Goal: Task Accomplishment & Management: Manage account settings

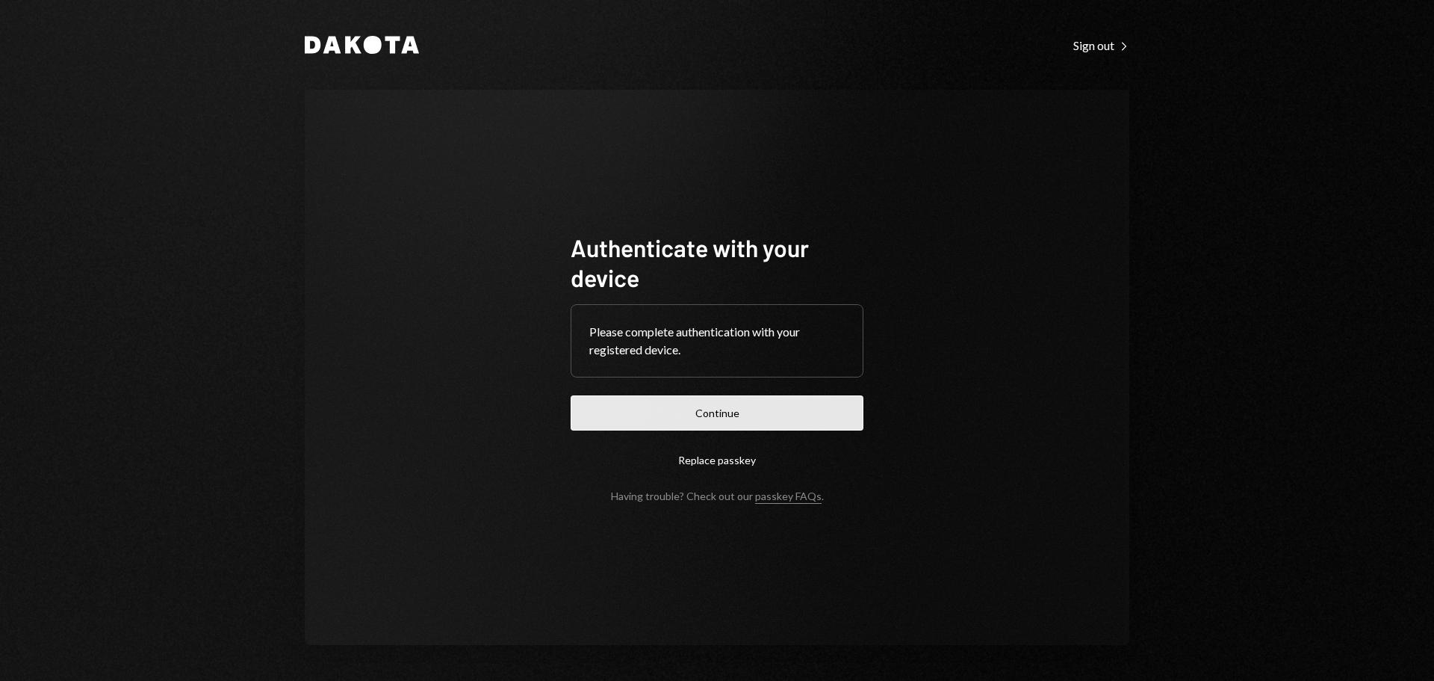
click at [699, 420] on button "Continue" at bounding box center [717, 412] width 293 height 35
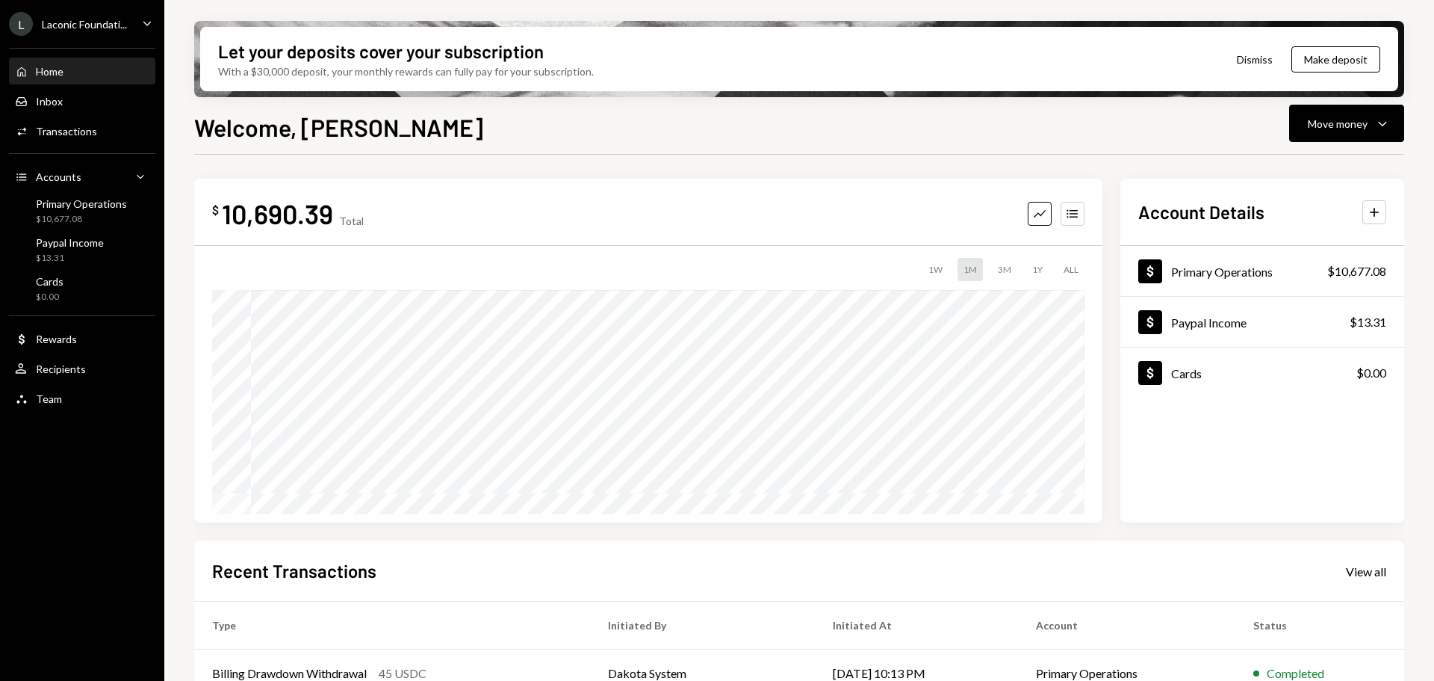
click at [147, 25] on icon "Main" at bounding box center [146, 23] width 7 height 4
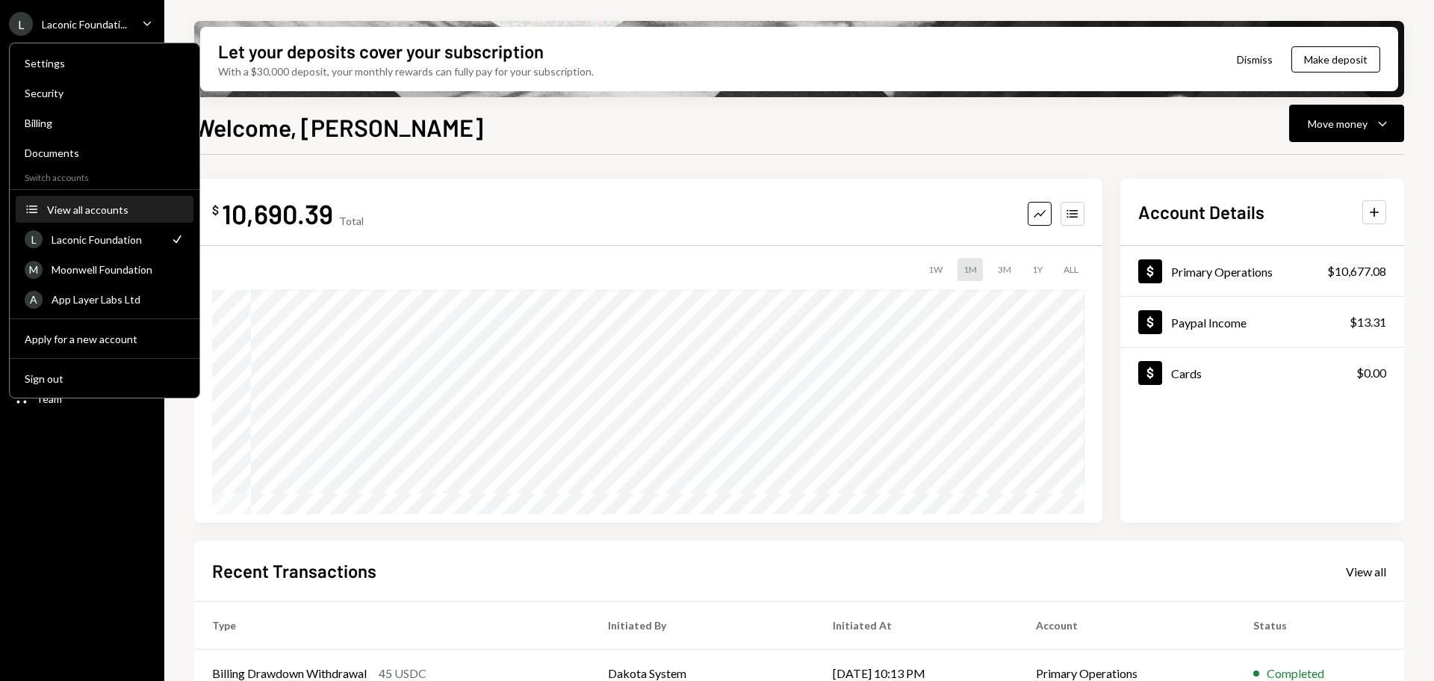
click at [101, 202] on button "Accounts View all accounts" at bounding box center [105, 209] width 178 height 27
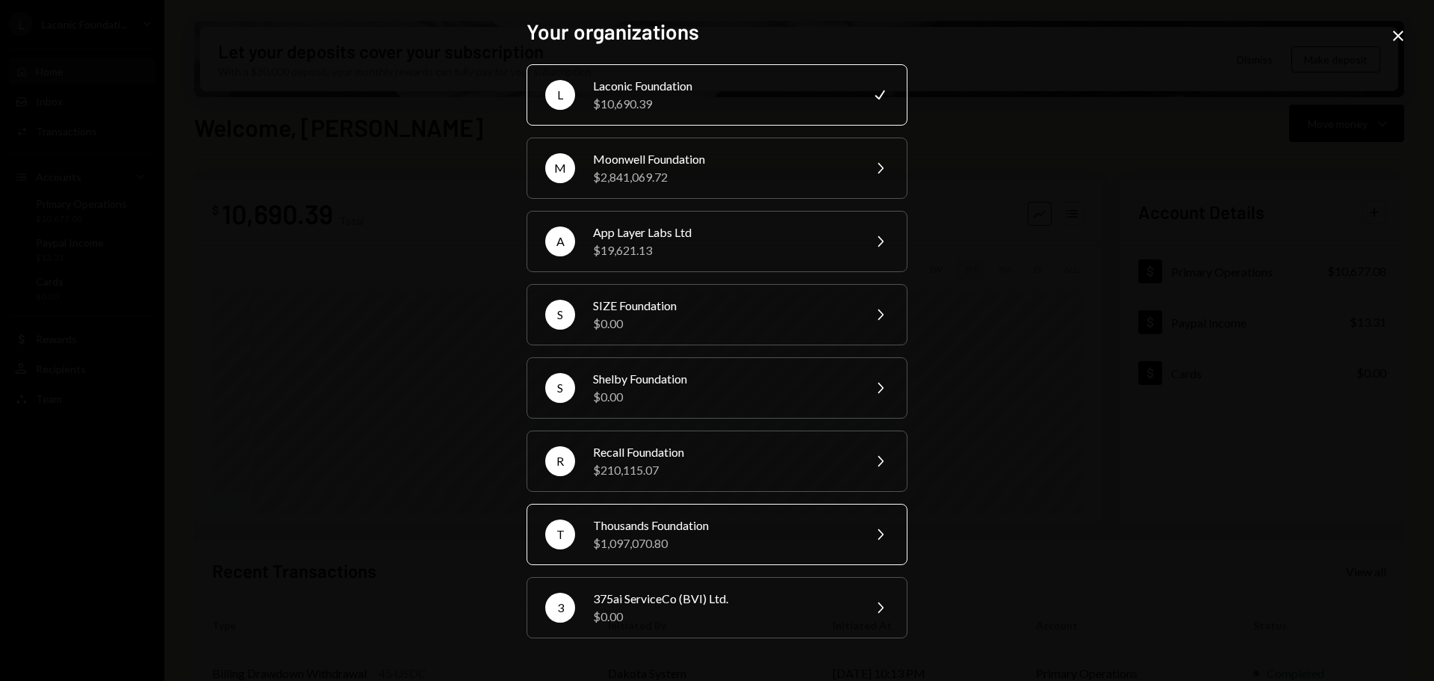
click at [704, 510] on div "T Thousands Foundation $1,097,070.80 Chevron Right" at bounding box center [717, 534] width 381 height 61
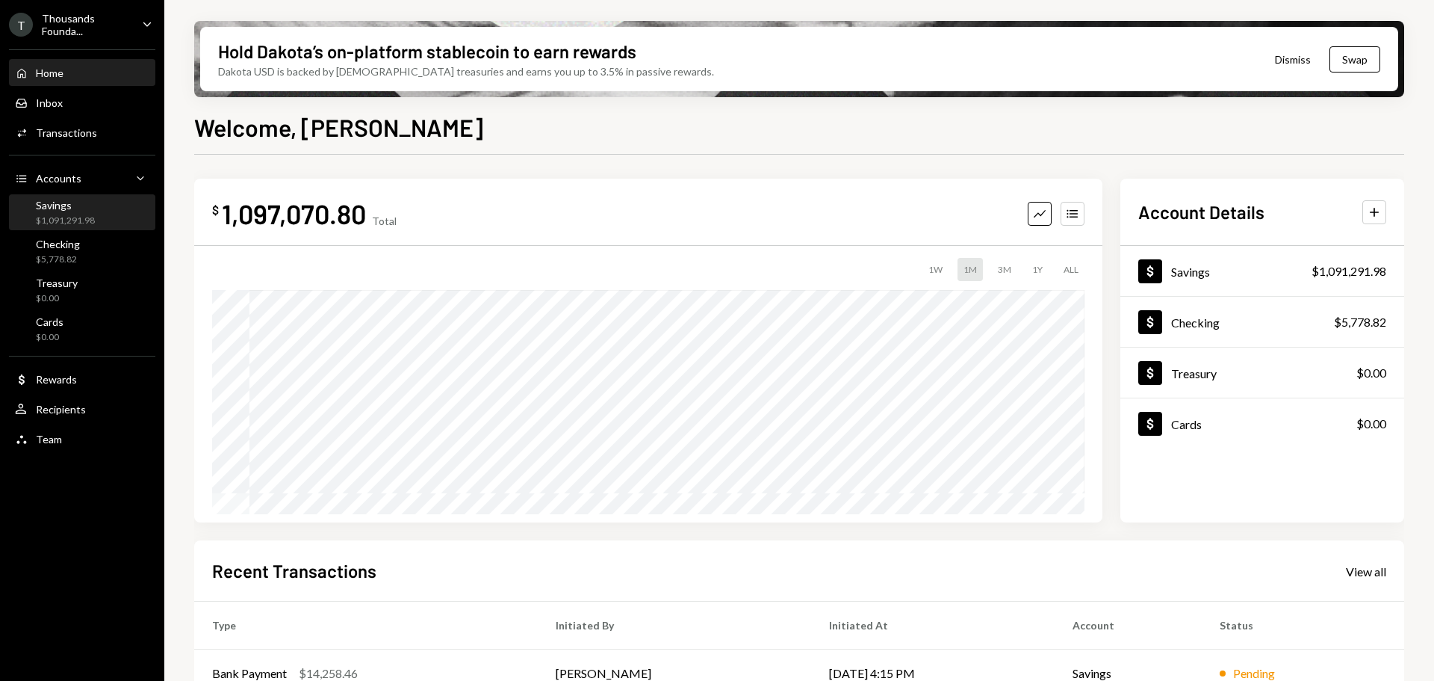
click at [50, 212] on div "Savings $1,091,291.98" at bounding box center [65, 213] width 59 height 28
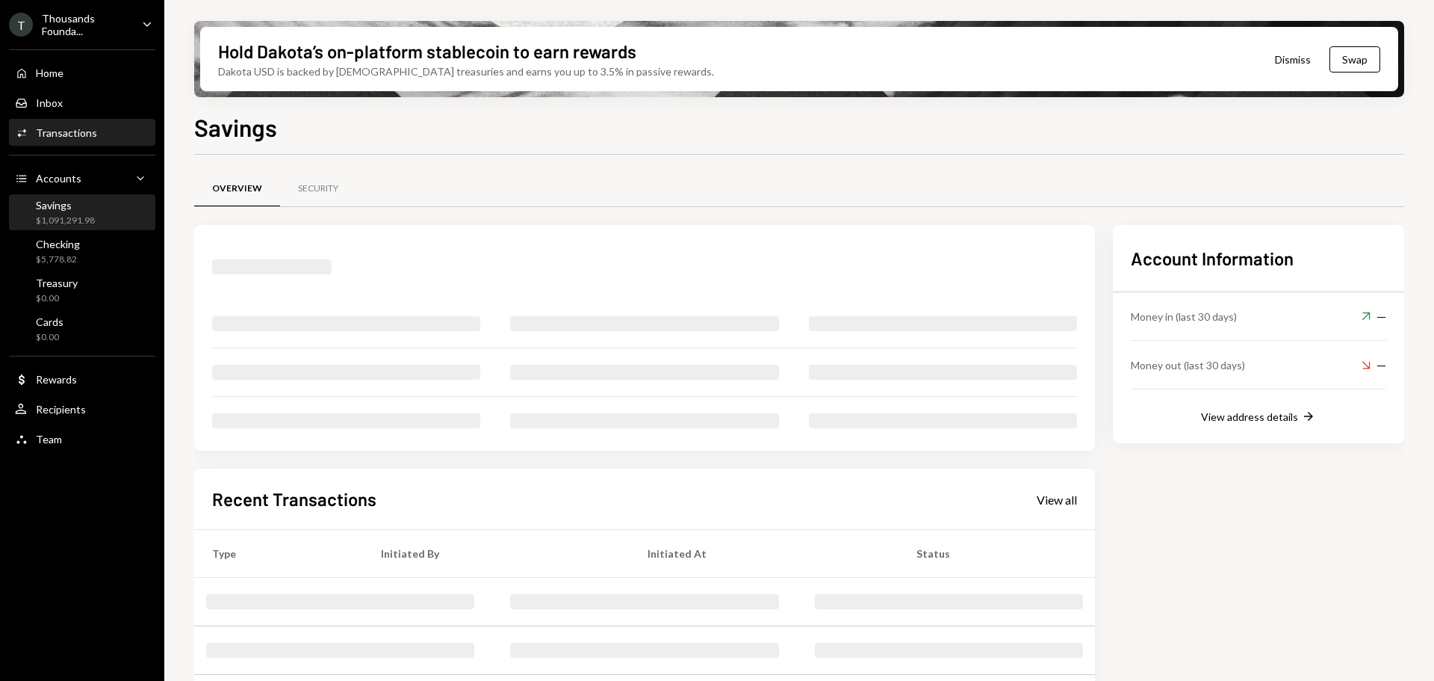
click at [61, 134] on div "Transactions" at bounding box center [66, 132] width 61 height 13
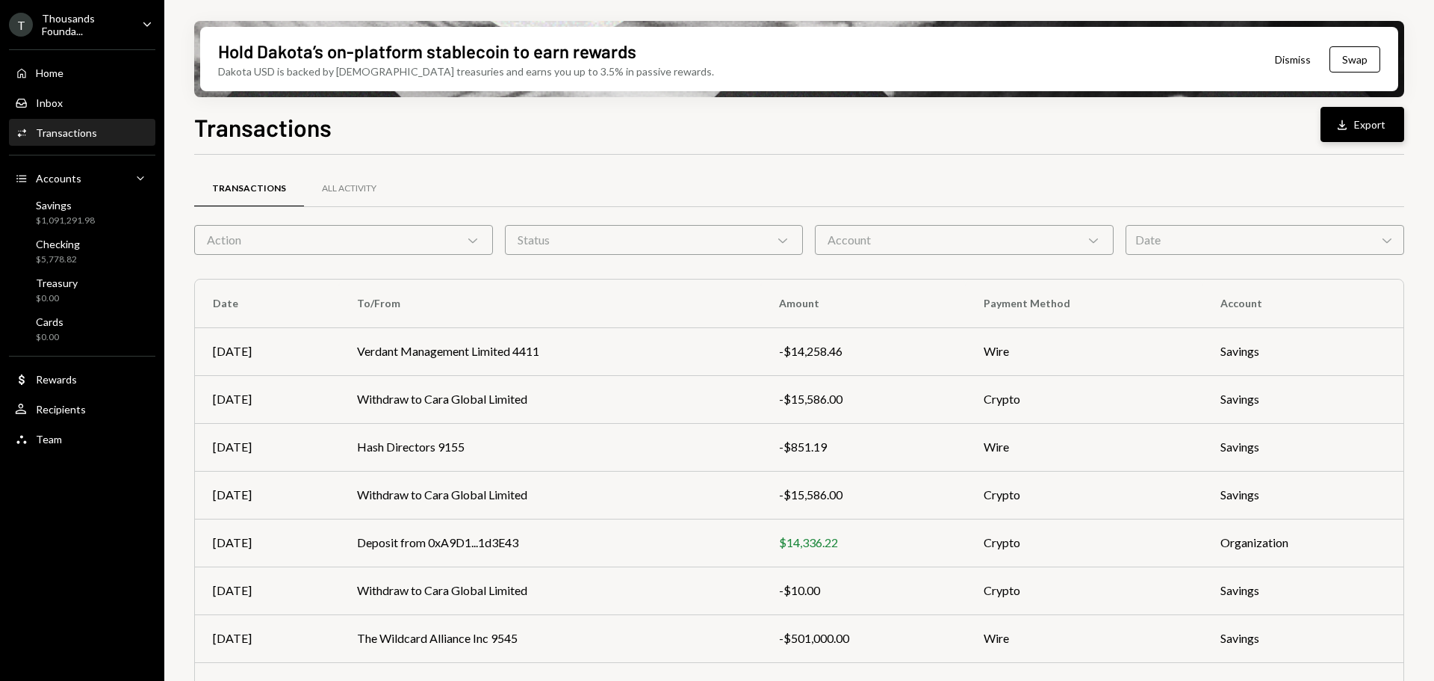
click at [1381, 129] on button "Download Export" at bounding box center [1363, 124] width 84 height 35
click at [1362, 127] on button "Download Export" at bounding box center [1363, 124] width 84 height 35
